Goal: Transaction & Acquisition: Purchase product/service

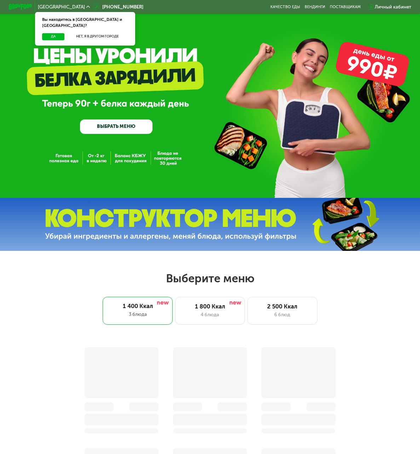
click at [129, 133] on link "ВЫБРАТЬ МЕНЮ" at bounding box center [116, 126] width 72 height 14
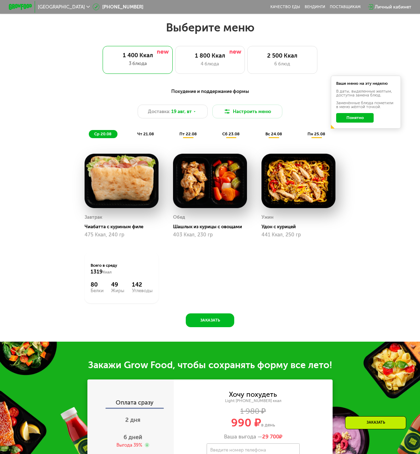
scroll to position [261, 0]
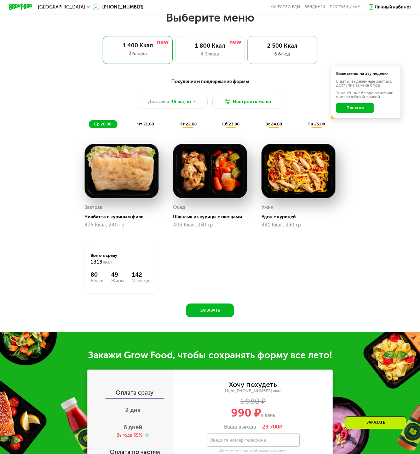
click at [288, 54] on div "6 блюд" at bounding box center [282, 54] width 58 height 7
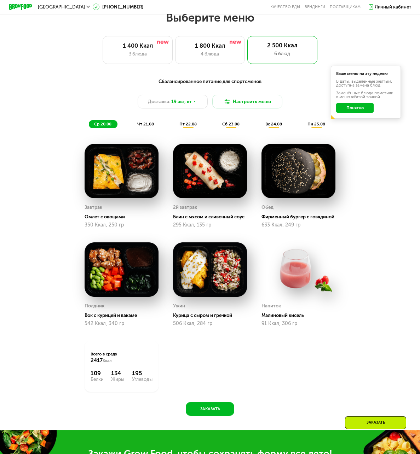
click at [364, 112] on button "Понятно" at bounding box center [355, 107] width 38 height 9
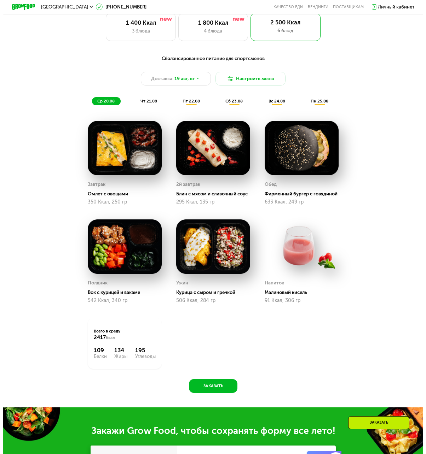
scroll to position [296, 0]
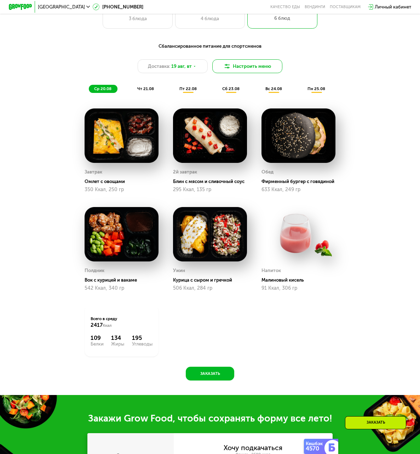
click at [233, 65] on button "Настроить меню" at bounding box center [247, 66] width 70 height 14
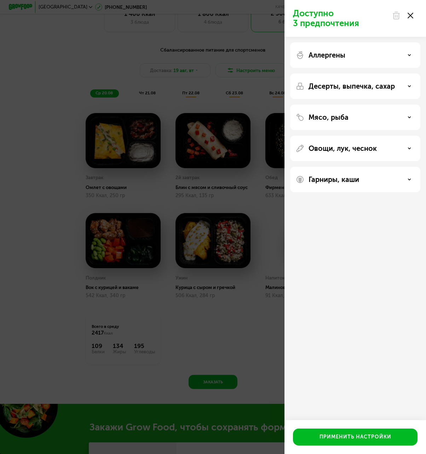
click at [397, 58] on div "Аллергены" at bounding box center [354, 55] width 119 height 8
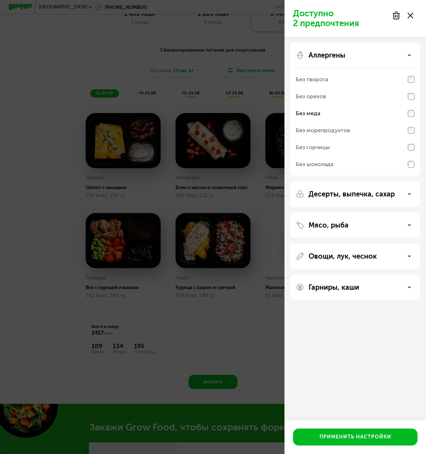
click at [410, 195] on icon at bounding box center [409, 194] width 4 height 4
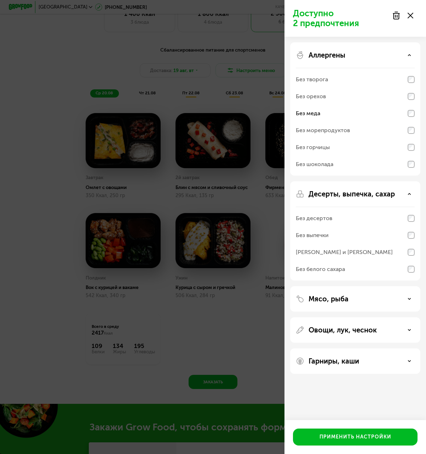
click at [412, 222] on div "Без десертов" at bounding box center [354, 218] width 119 height 17
click at [407, 299] on icon at bounding box center [409, 299] width 4 height 4
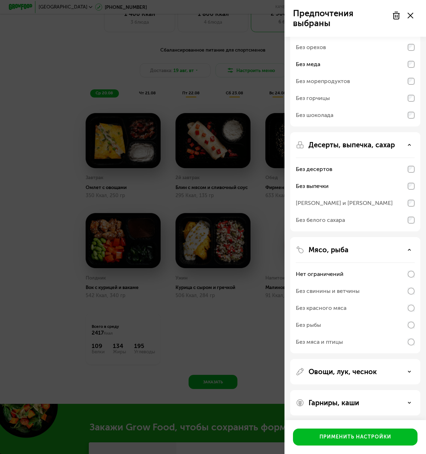
scroll to position [52, 0]
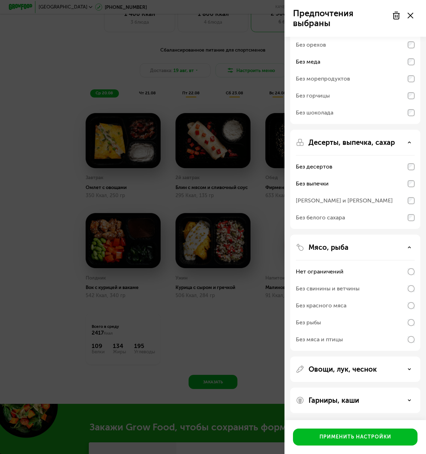
click at [402, 371] on div "Овощи, лук, чеснок" at bounding box center [354, 369] width 119 height 8
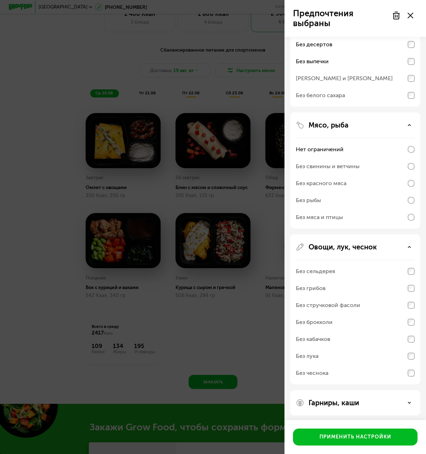
scroll to position [176, 0]
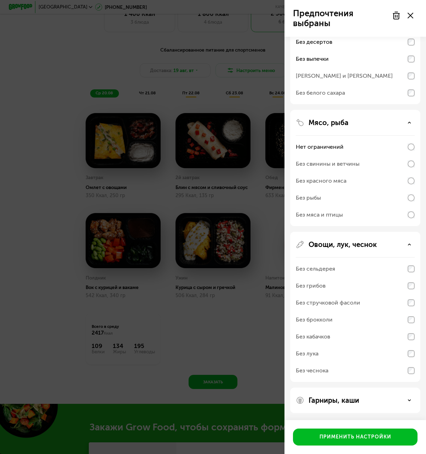
click at [411, 273] on div "Без сельдерея" at bounding box center [354, 268] width 119 height 17
click at [306, 320] on div "Без брокколи" at bounding box center [313, 320] width 37 height 8
click at [410, 401] on icon at bounding box center [409, 401] width 4 height 4
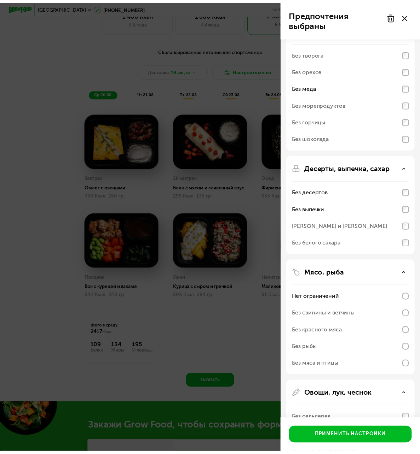
scroll to position [0, 0]
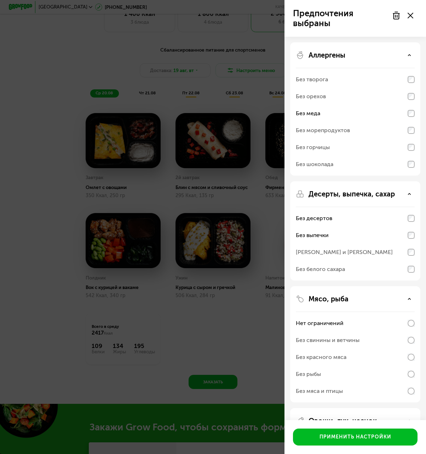
click at [410, 16] on use at bounding box center [410, 16] width 6 height 6
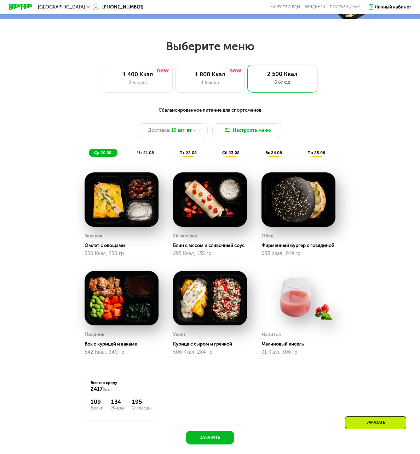
scroll to position [155, 0]
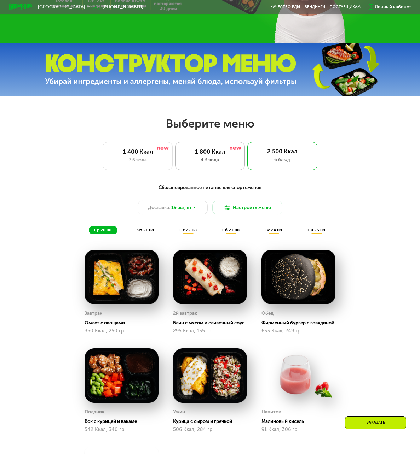
click at [215, 161] on div "4 блюда" at bounding box center [210, 160] width 58 height 7
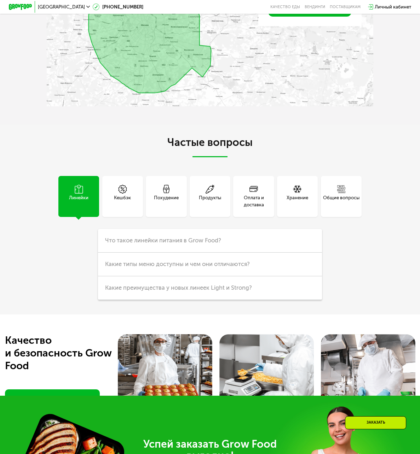
scroll to position [1317, 0]
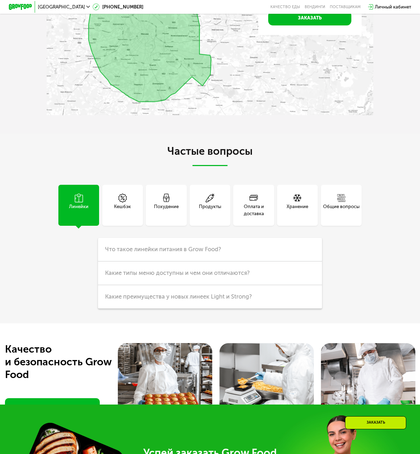
click at [75, 217] on div "Линейки" at bounding box center [78, 210] width 19 height 14
click at [202, 262] on h3 "Что такое линейки питания в Grow Food?" at bounding box center [210, 250] width 224 height 24
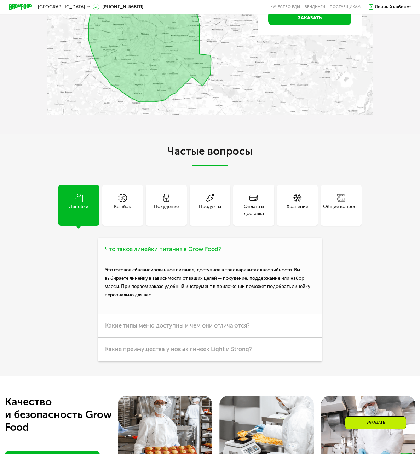
click at [202, 262] on h3 "Что такое линейки питания в Grow Food?" at bounding box center [210, 250] width 224 height 24
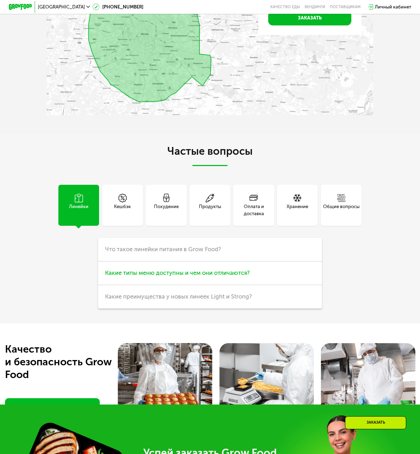
click at [197, 276] on span "Какие типы меню доступны и чем они отличаются?" at bounding box center [177, 273] width 145 height 7
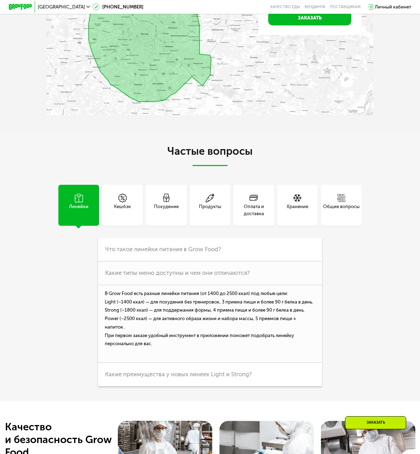
click at [158, 217] on div "Похудение" at bounding box center [166, 210] width 25 height 14
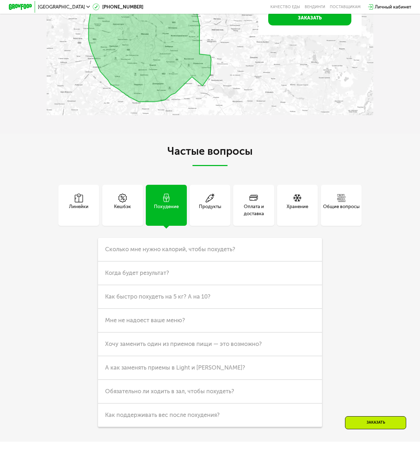
click at [218, 217] on div "Продукты" at bounding box center [210, 210] width 22 height 14
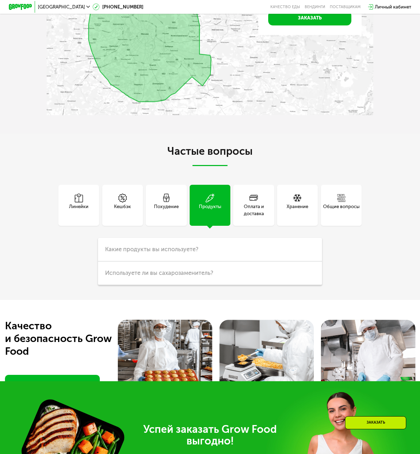
click at [238, 225] on div "Оплата и доставка" at bounding box center [253, 205] width 41 height 41
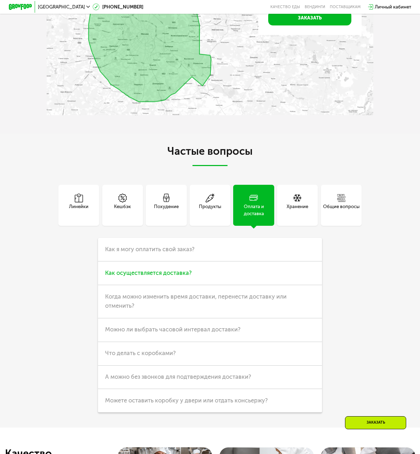
click at [274, 285] on h3 "Как осуществляется доставка?" at bounding box center [210, 274] width 224 height 24
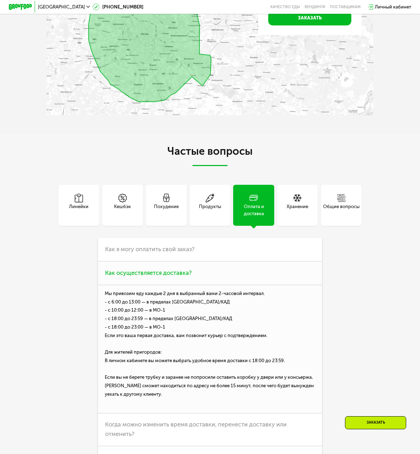
scroll to position [1352, 0]
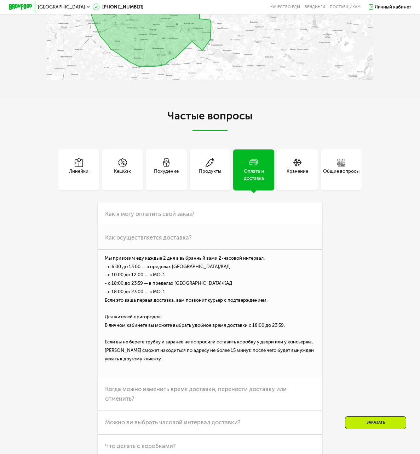
click at [307, 190] on div "Хранение" at bounding box center [297, 170] width 41 height 41
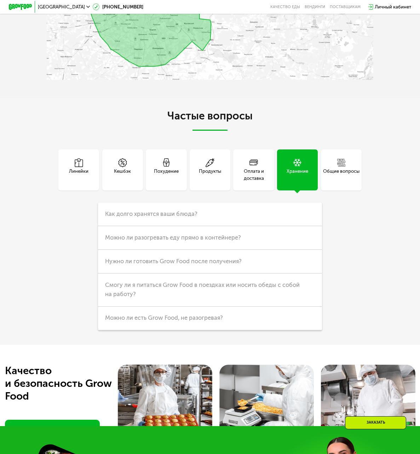
click at [342, 182] on div "Общие вопросы" at bounding box center [341, 175] width 36 height 14
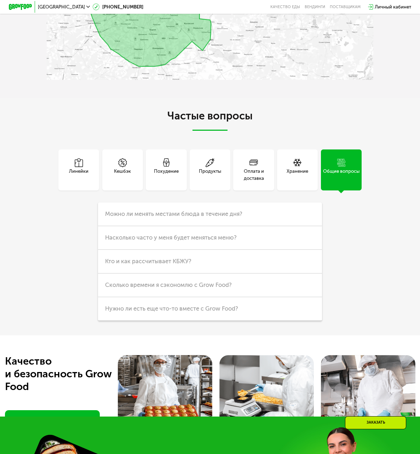
click at [298, 182] on div "Хранение" at bounding box center [297, 175] width 22 height 14
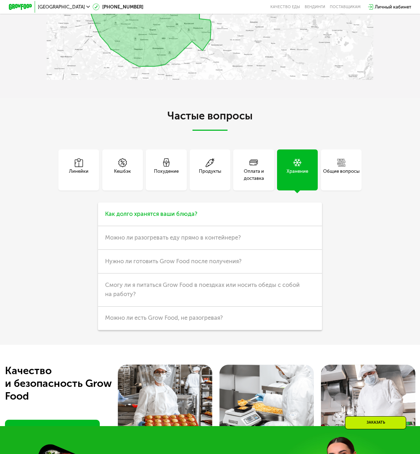
click at [212, 226] on h3 "Как долго хранятся ваши блюда?" at bounding box center [210, 215] width 224 height 24
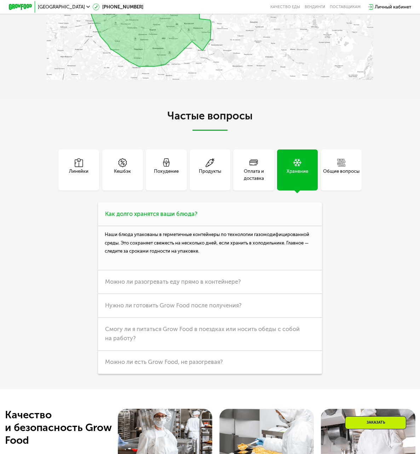
click at [212, 226] on h3 "Как долго хранятся ваши блюда?" at bounding box center [210, 215] width 224 height 24
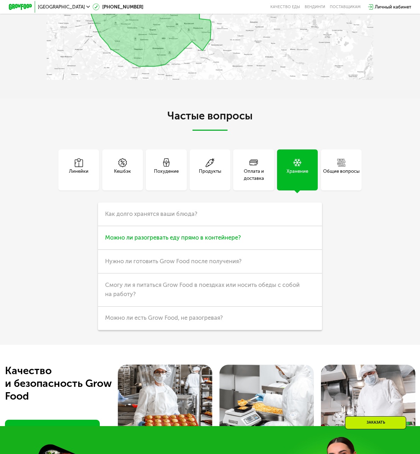
click at [210, 241] on span "Можно ли разогревать еду прямо в контейнере?" at bounding box center [173, 237] width 136 height 7
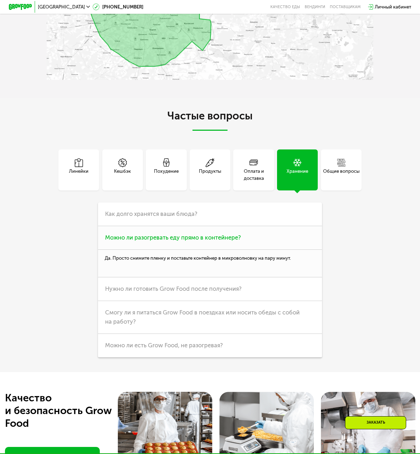
click at [210, 241] on span "Можно ли разогревать еду прямо в контейнере?" at bounding box center [173, 237] width 136 height 7
